Goal: Task Accomplishment & Management: Manage account settings

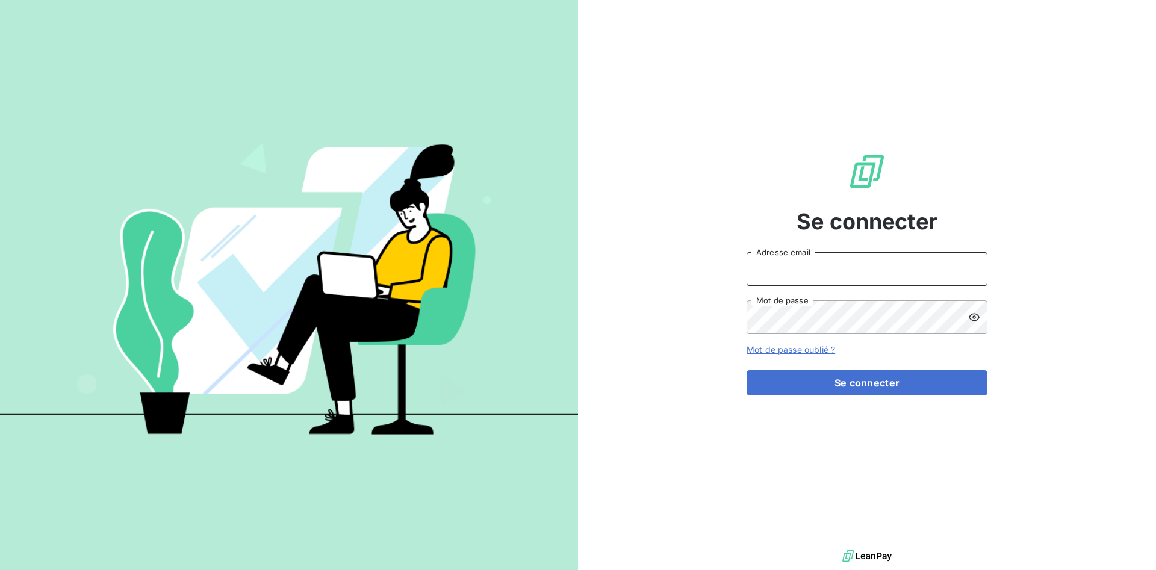
click at [767, 273] on input "Adresse email" at bounding box center [867, 269] width 241 height 34
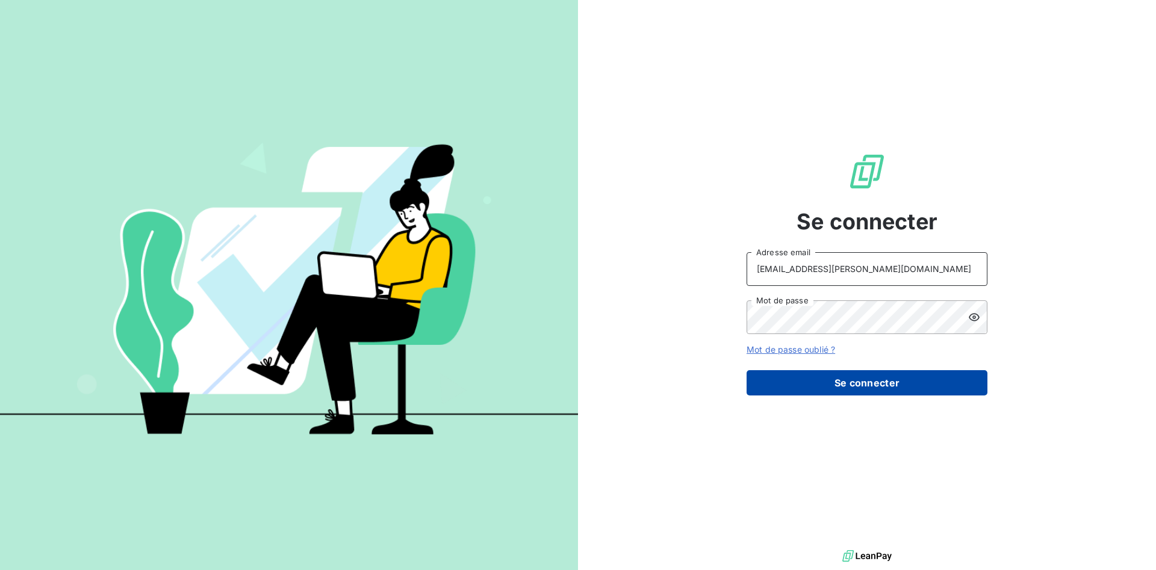
type input "clientsromibretagne@monier-environnement.com"
click at [797, 380] on button "Se connecter" at bounding box center [867, 382] width 241 height 25
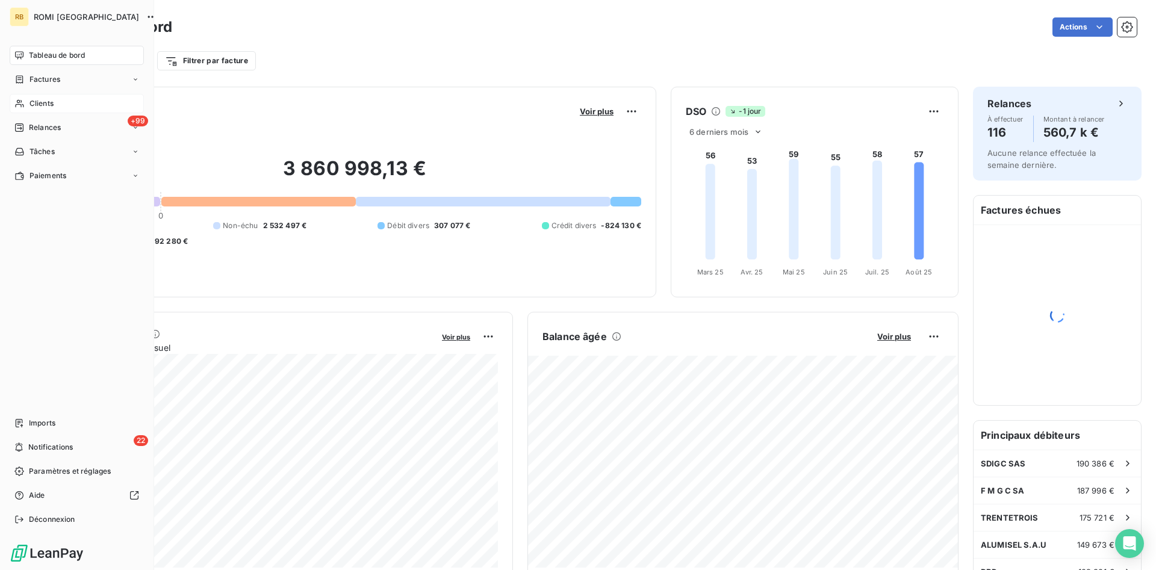
click at [33, 98] on span "Clients" at bounding box center [41, 103] width 24 height 11
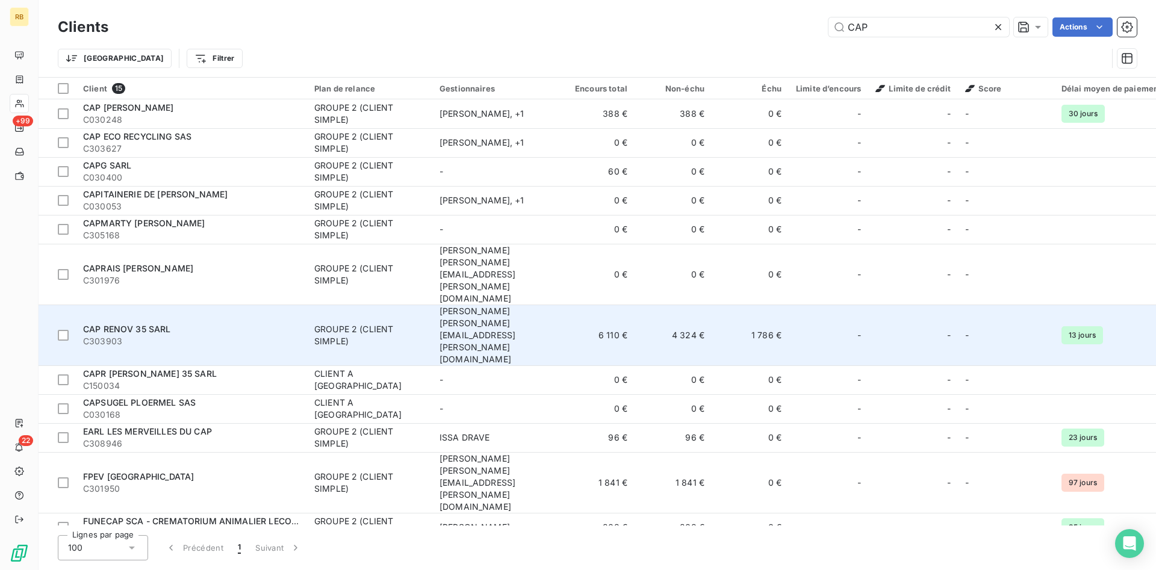
type input "CAP"
click at [180, 335] on span "C303903" at bounding box center [191, 341] width 217 height 12
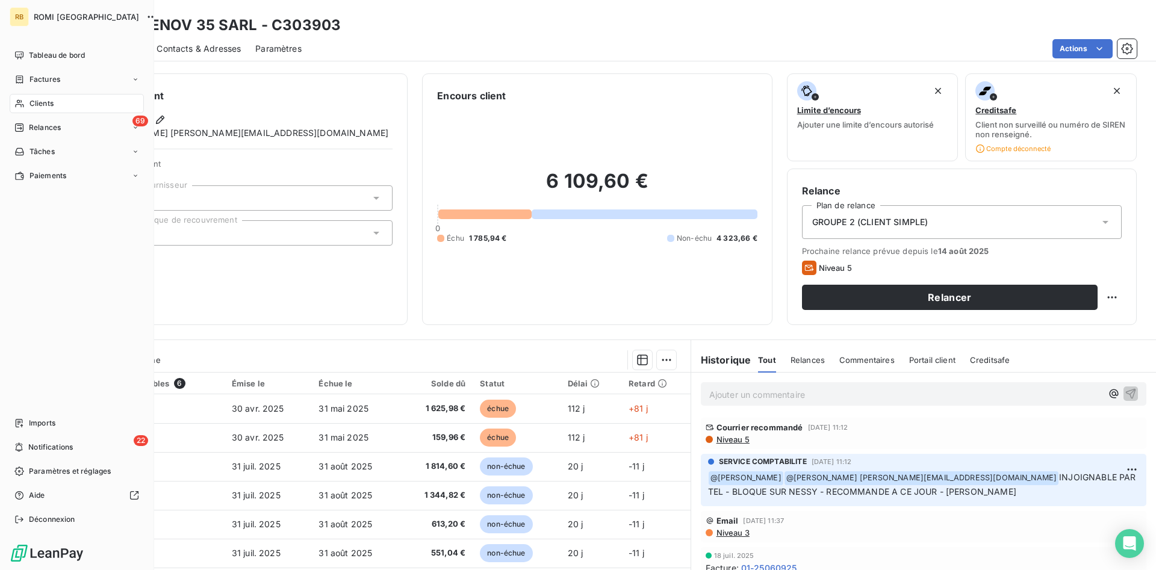
click at [47, 105] on span "Clients" at bounding box center [41, 103] width 24 height 11
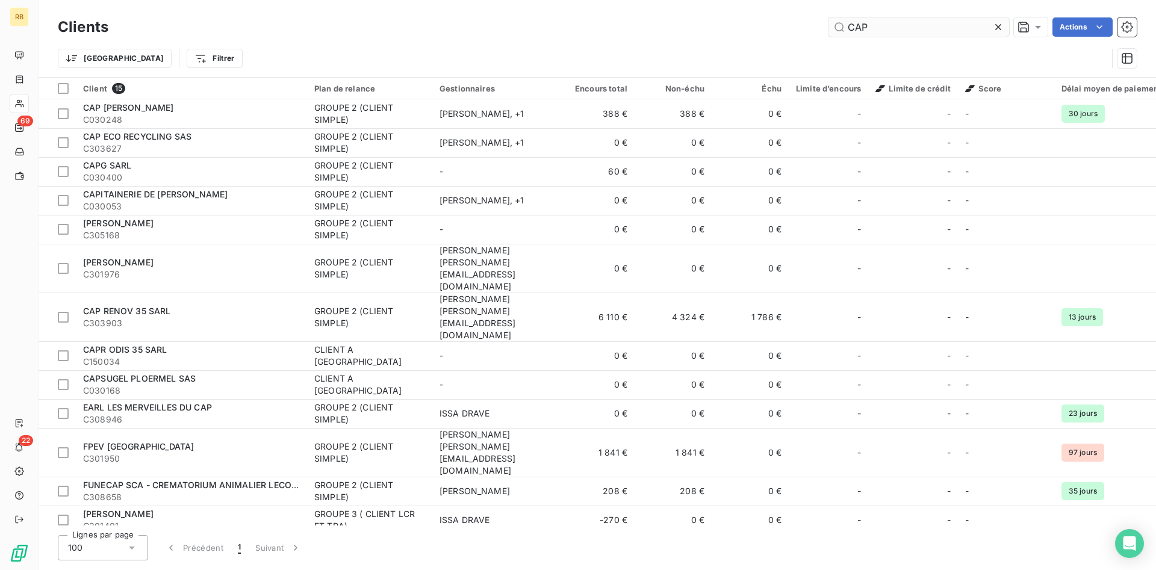
drag, startPoint x: 868, startPoint y: 25, endPoint x: 778, endPoint y: 20, distance: 89.9
click at [828, 20] on input "CAP" at bounding box center [918, 26] width 181 height 19
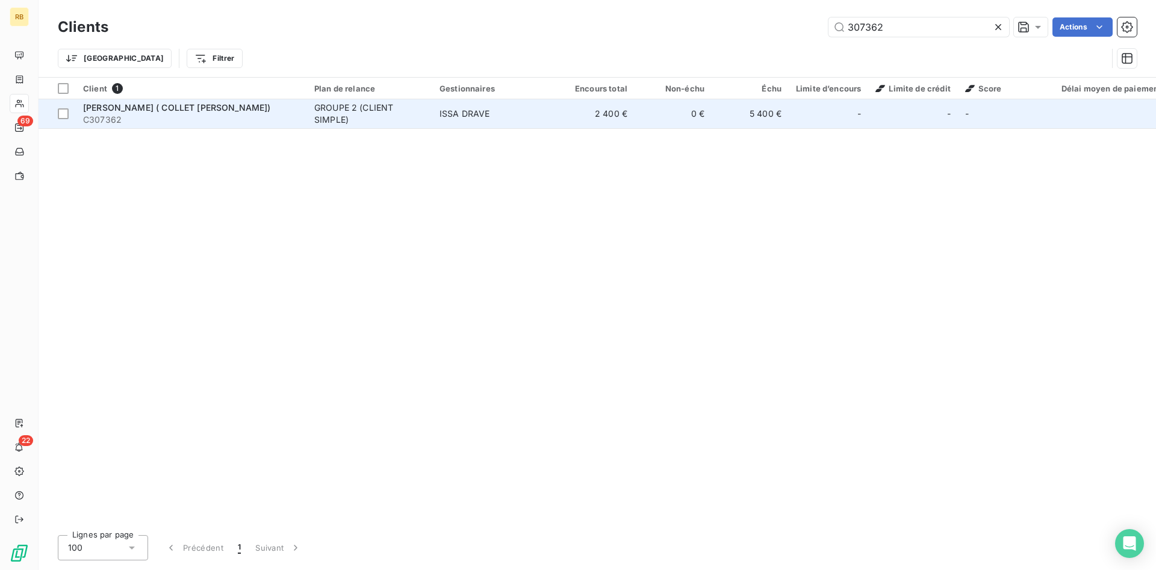
type input "307362"
click at [446, 110] on span "ISSA DRAVE" at bounding box center [464, 113] width 51 height 10
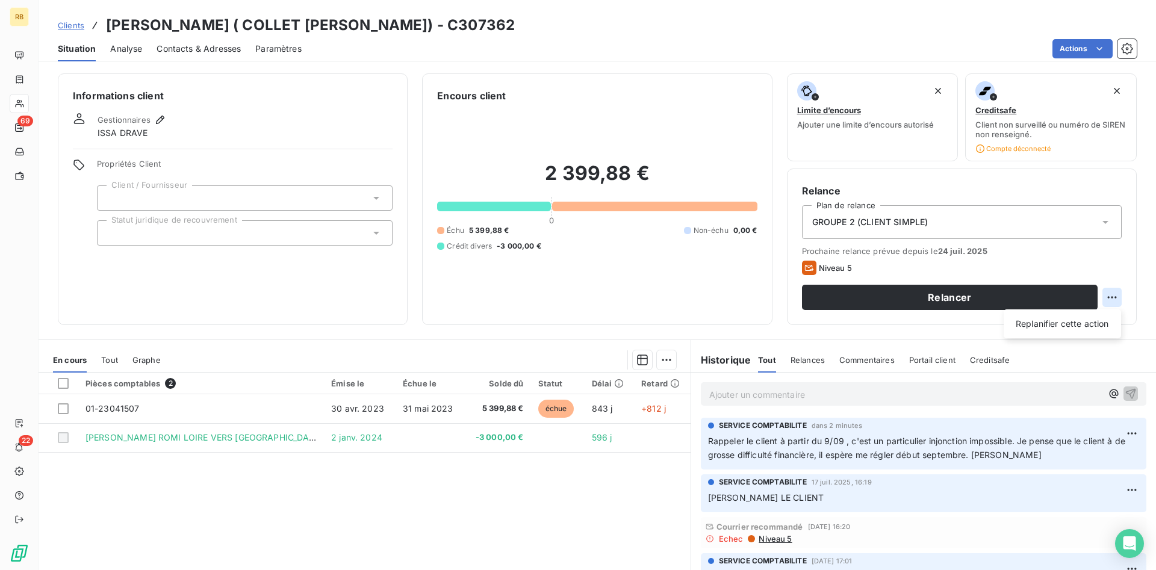
click at [1108, 296] on html "RB 69 22 Clients JEAN GUY COLLET ( COLLET CAROLE HERVE) - C307362 Situation Ana…" at bounding box center [578, 285] width 1156 height 570
click at [1062, 321] on div "Replanifier cette action" at bounding box center [1062, 323] width 108 height 19
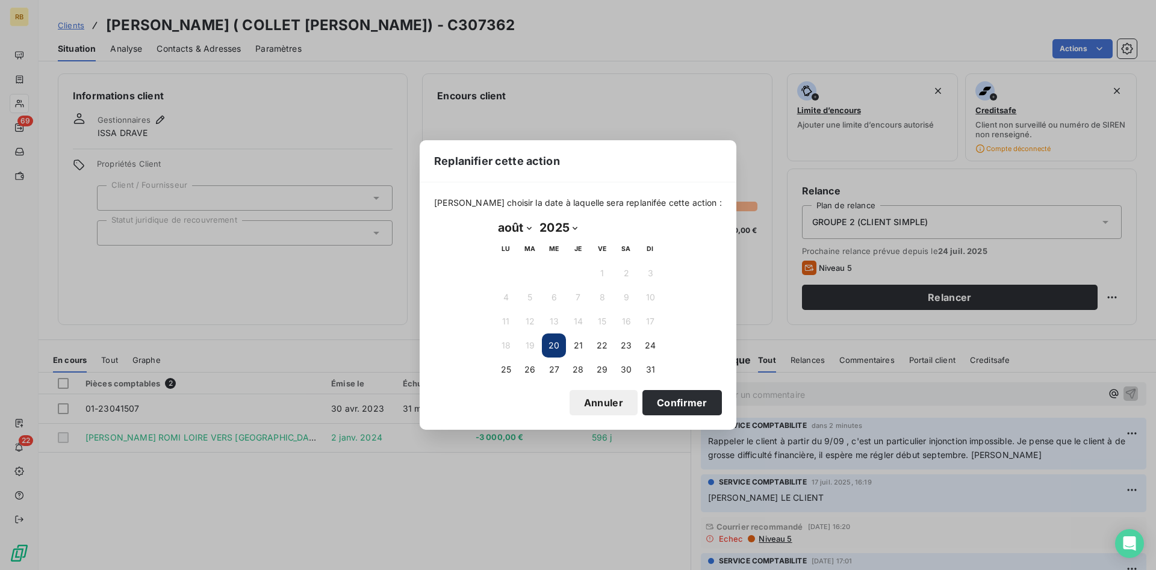
select select "8"
click option "septembre" at bounding box center [0, 0] width 0 height 0
click at [527, 297] on button "9" at bounding box center [530, 297] width 24 height 24
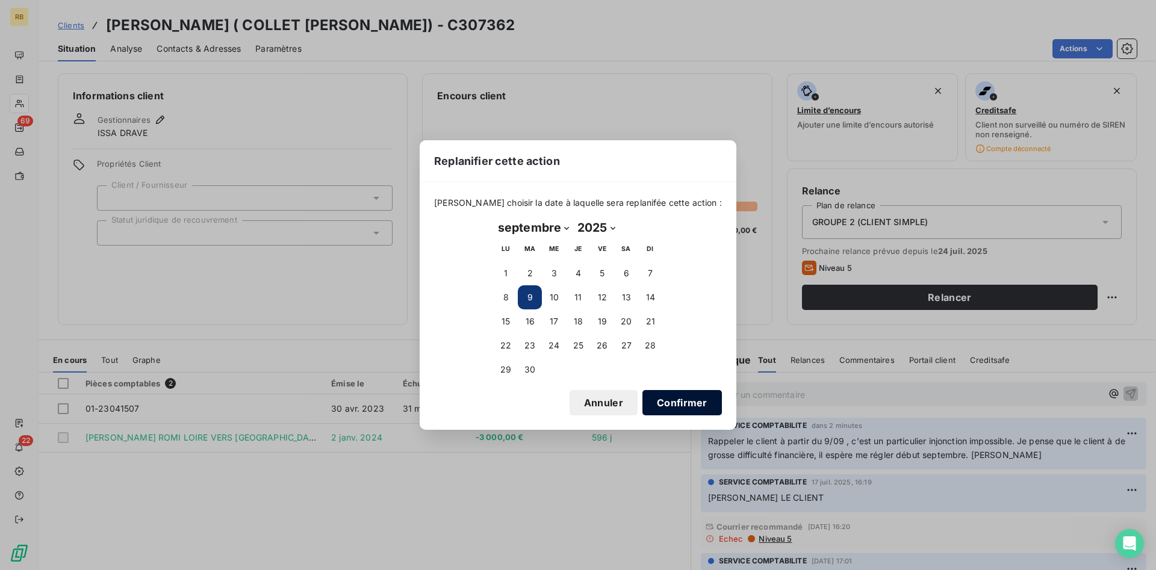
click at [663, 411] on button "Confirmer" at bounding box center [681, 402] width 79 height 25
